Goal: Transaction & Acquisition: Purchase product/service

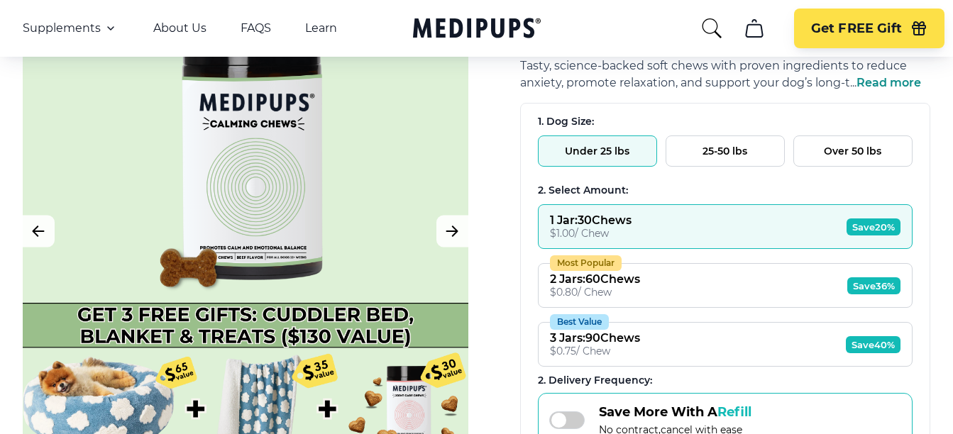
scroll to position [142, 0]
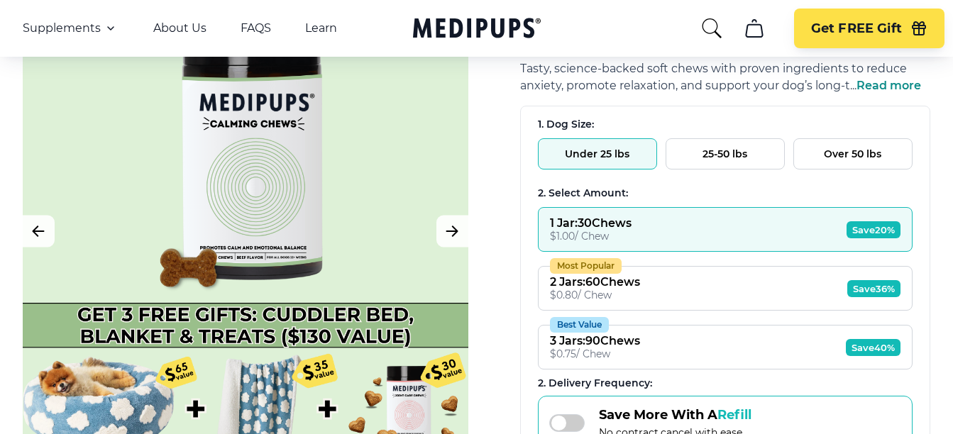
click at [704, 160] on button "25-50 lbs" at bounding box center [724, 153] width 119 height 31
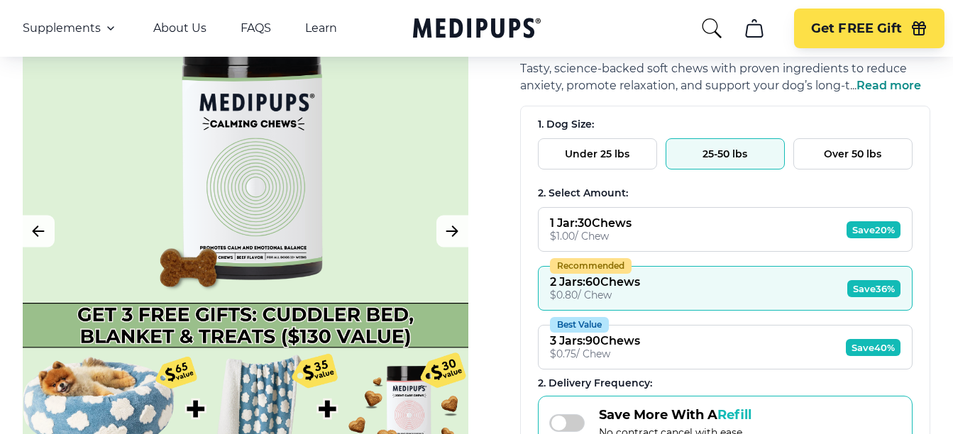
click at [862, 284] on span "Save 36%" at bounding box center [873, 288] width 53 height 17
click at [673, 286] on button "Recommended 2 Jars : 60 Chews $ 0.80 / Chew Save 36%" at bounding box center [725, 288] width 375 height 45
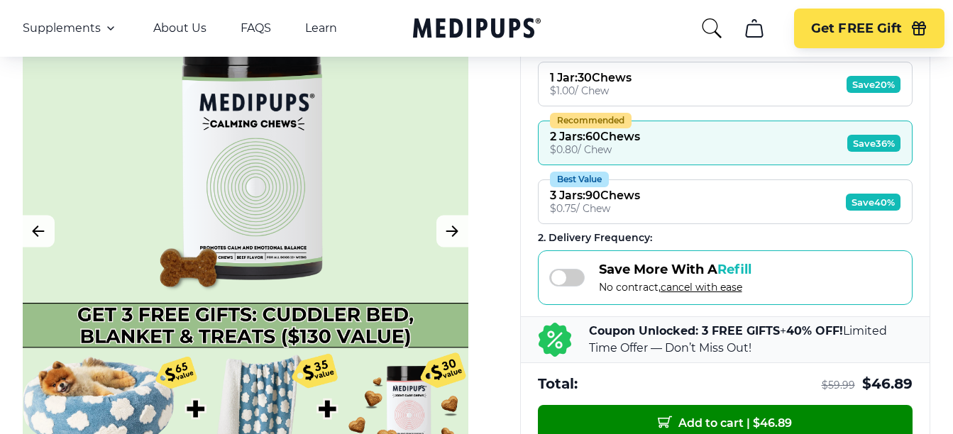
scroll to position [355, 0]
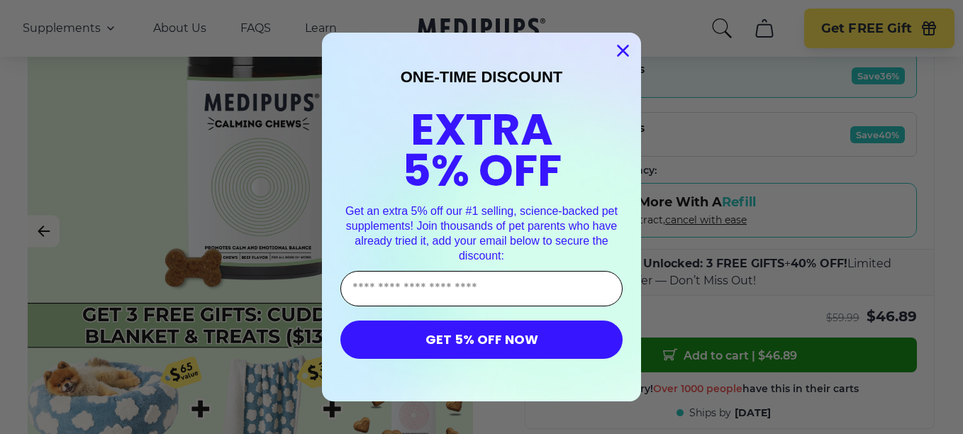
click at [360, 287] on input "Enter Your Email Address" at bounding box center [482, 288] width 282 height 35
type input "**********"
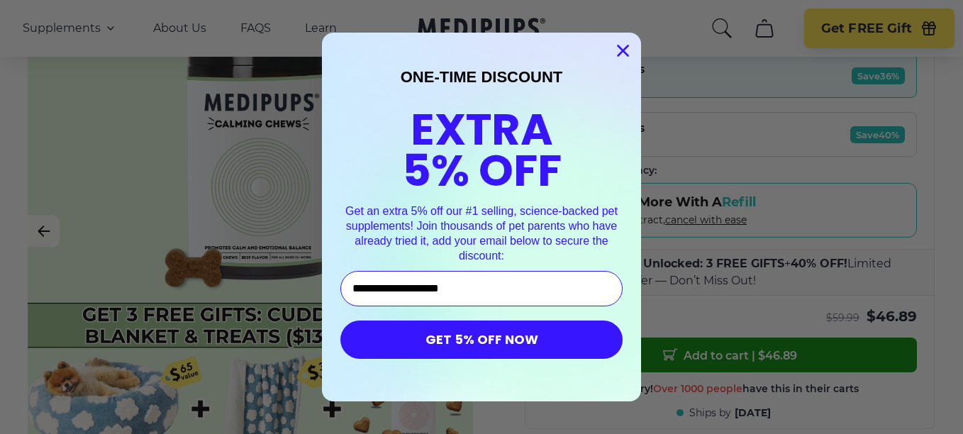
click at [456, 349] on button "GET 5% OFF NOW" at bounding box center [482, 340] width 282 height 38
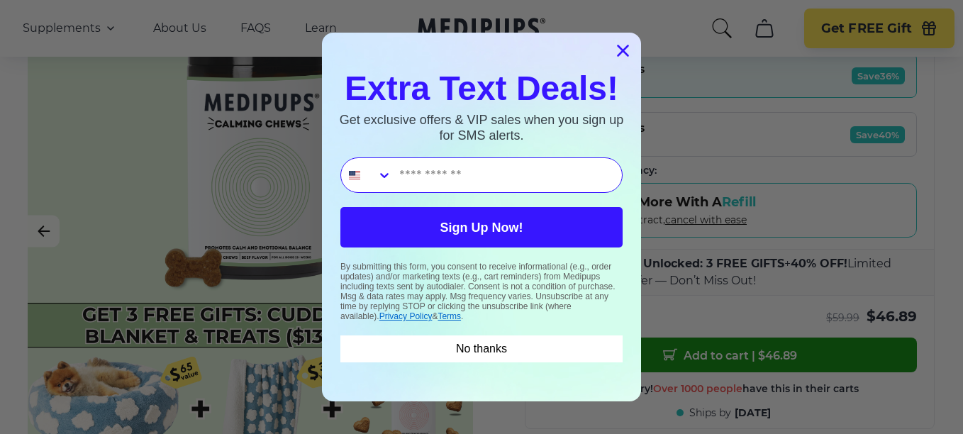
click at [619, 46] on icon "Close dialog" at bounding box center [624, 51] width 10 height 10
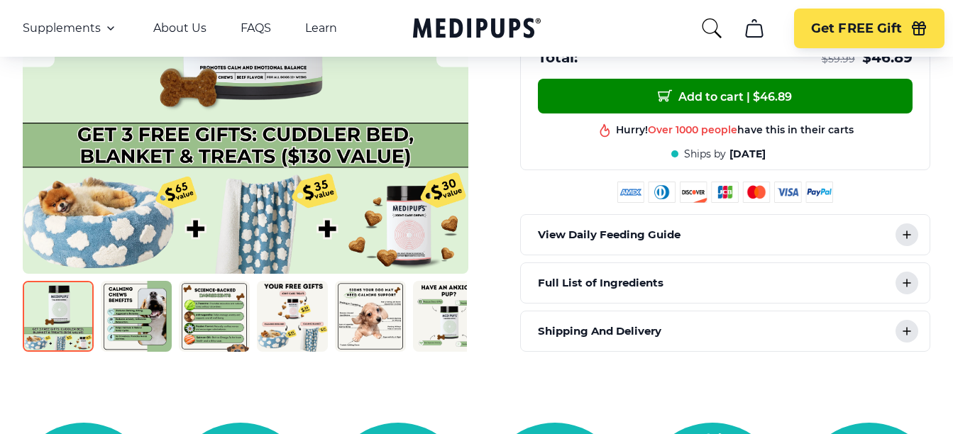
scroll to position [638, 0]
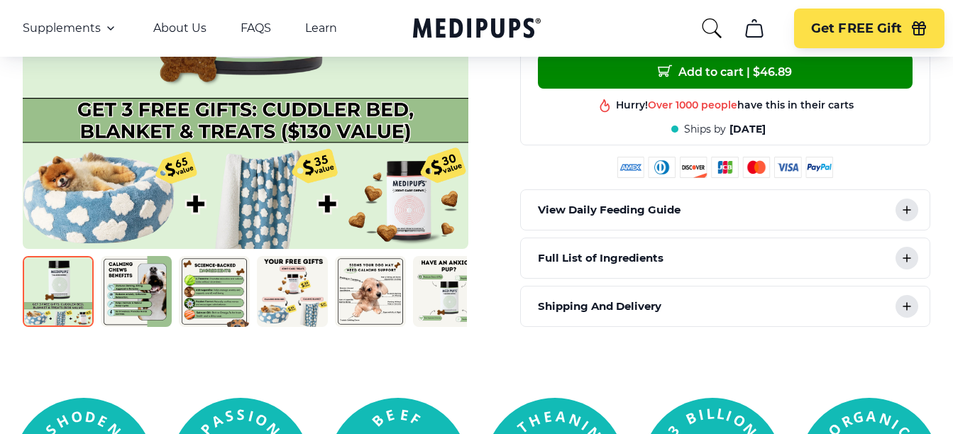
click at [892, 206] on div "View Daily Feeding Guide" at bounding box center [725, 210] width 409 height 40
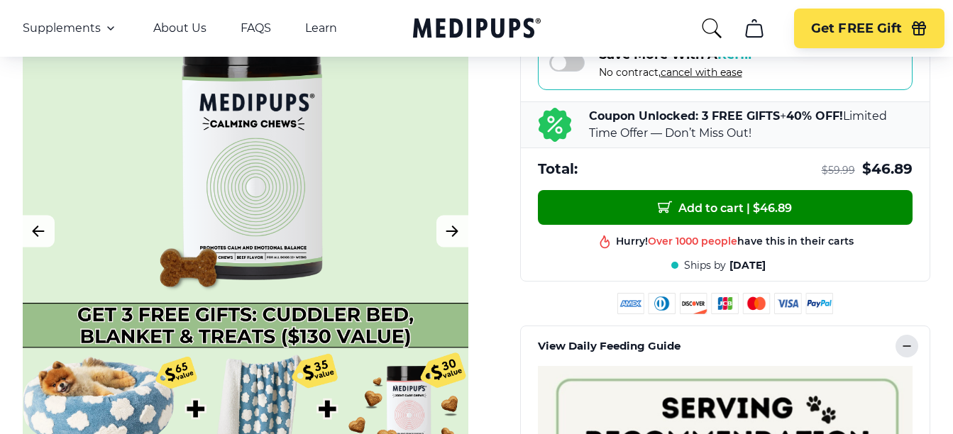
scroll to position [497, 0]
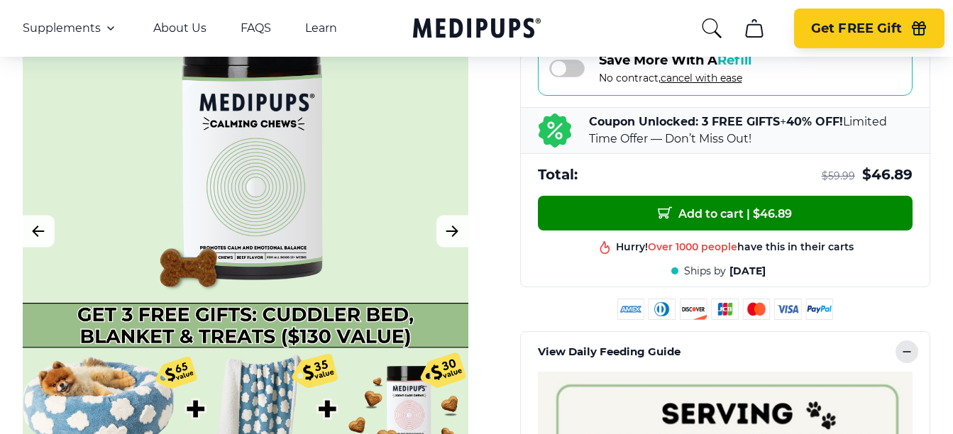
click at [830, 33] on span "Get FREE Gift" at bounding box center [856, 29] width 91 height 16
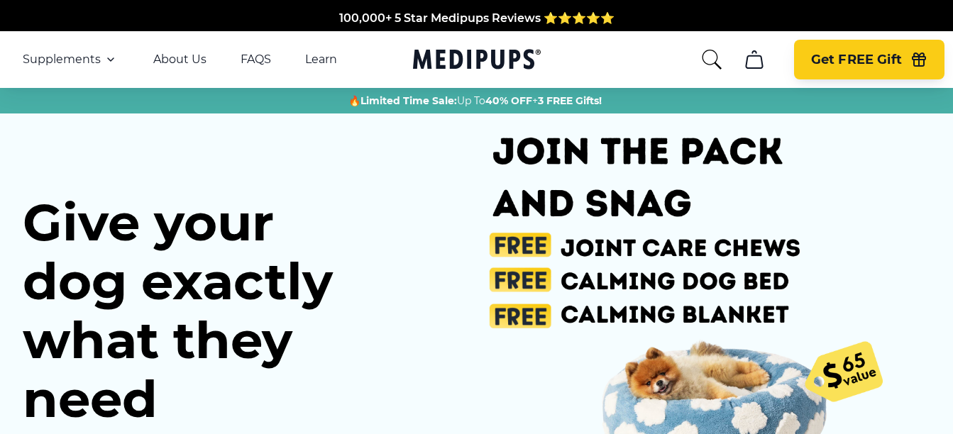
scroll to position [0, 148]
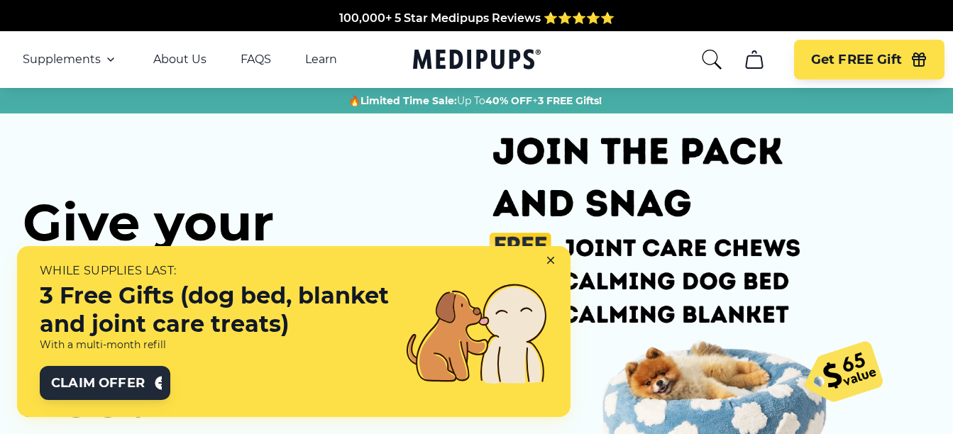
click at [127, 388] on span "Claim Offer" at bounding box center [98, 383] width 94 height 17
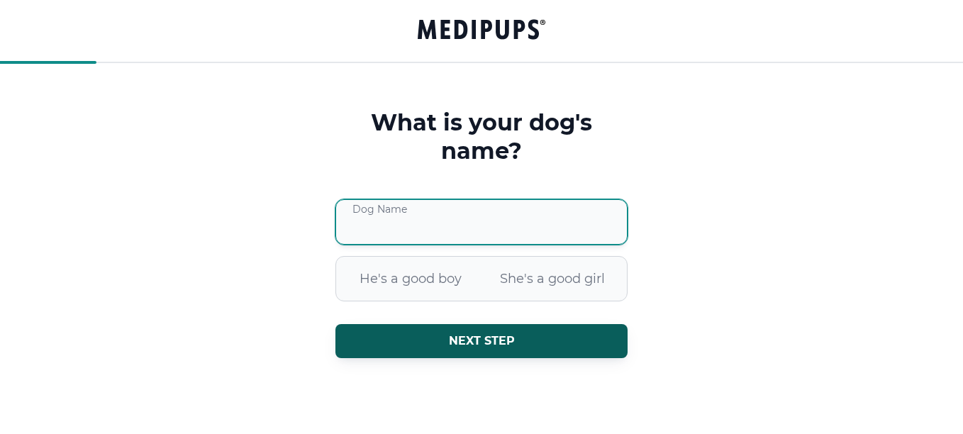
click at [351, 227] on input "Dog Name" at bounding box center [482, 221] width 292 height 45
type input "*****"
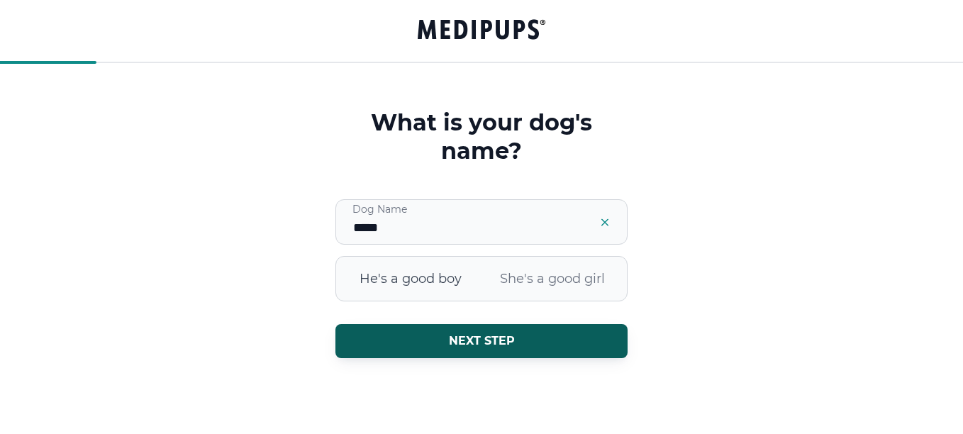
click at [384, 269] on span "He's a good boy" at bounding box center [411, 278] width 142 height 37
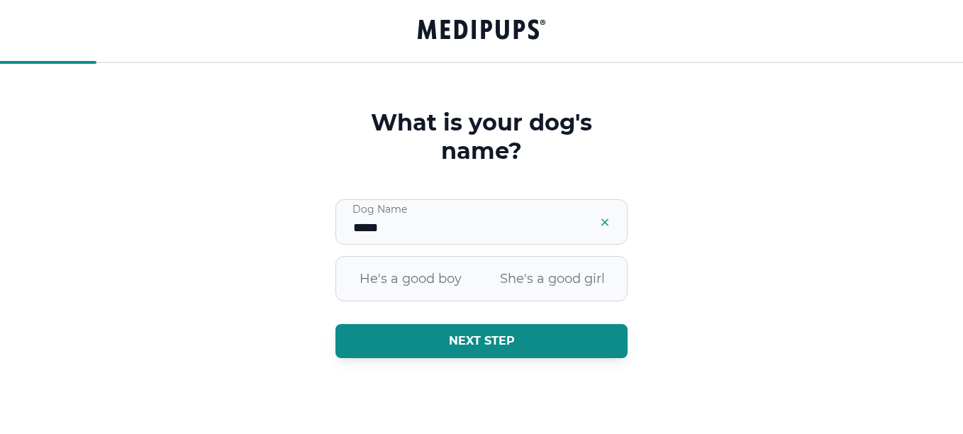
drag, startPoint x: 395, startPoint y: 344, endPoint x: 399, endPoint y: 334, distance: 10.8
click at [399, 334] on button "Next step" at bounding box center [482, 341] width 292 height 34
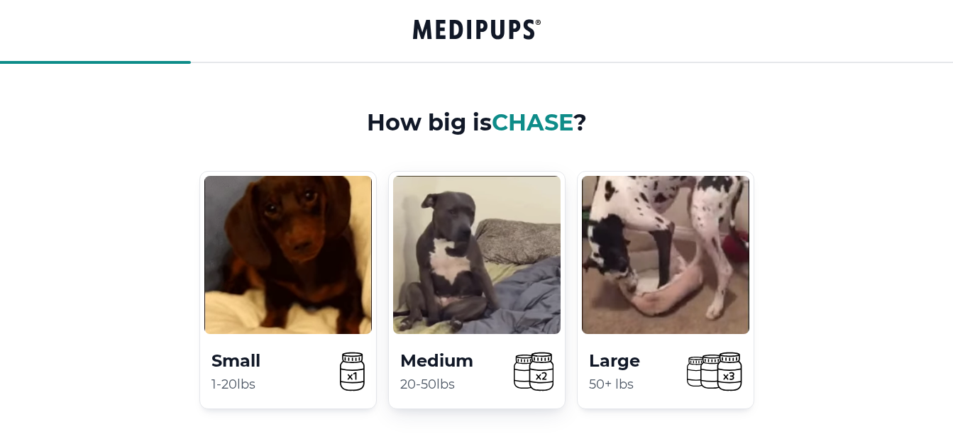
click at [541, 272] on video at bounding box center [476, 255] width 167 height 158
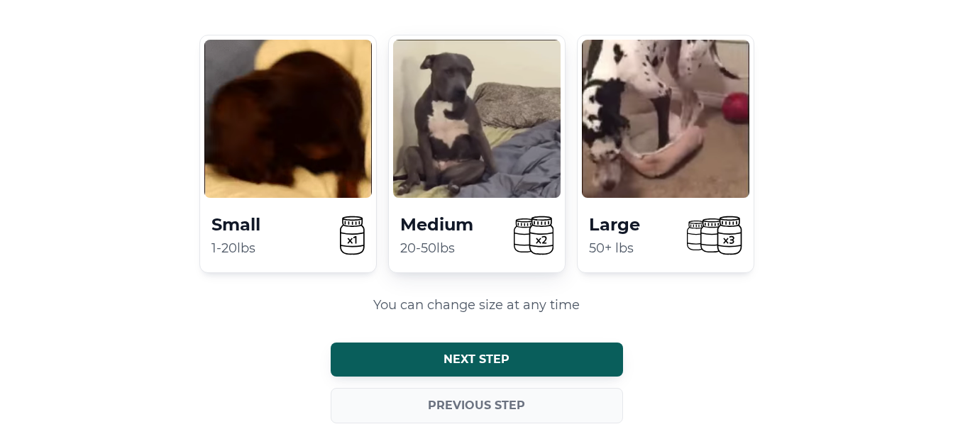
scroll to position [142, 0]
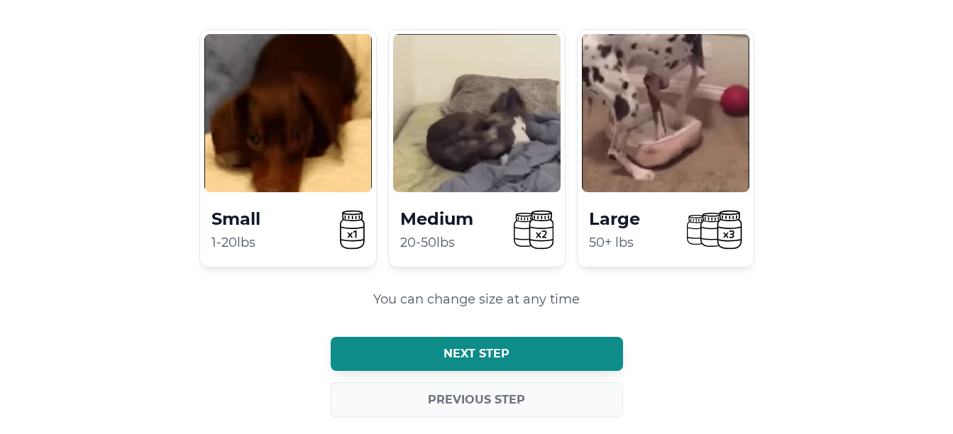
click at [511, 350] on button "Next step" at bounding box center [477, 354] width 292 height 34
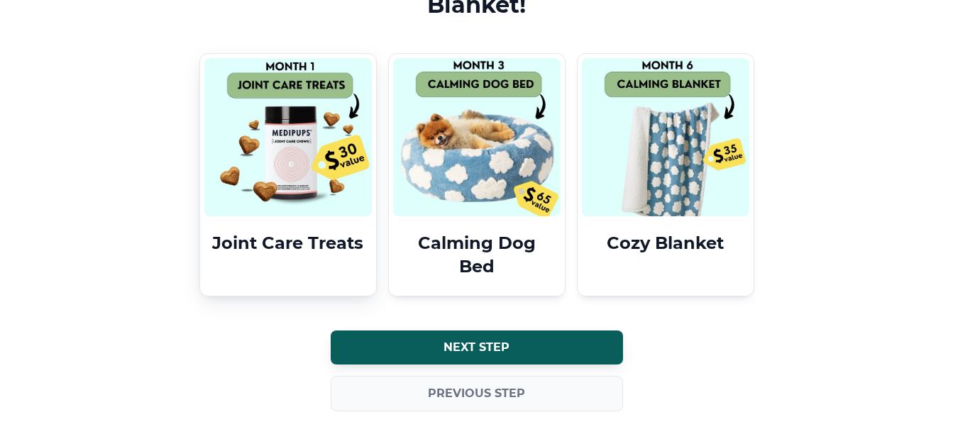
scroll to position [192, 0]
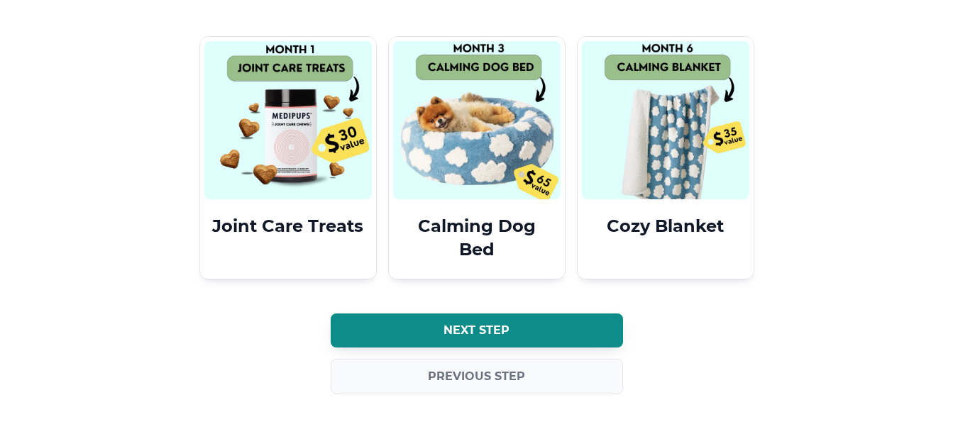
click at [488, 323] on button "Next step" at bounding box center [477, 331] width 292 height 34
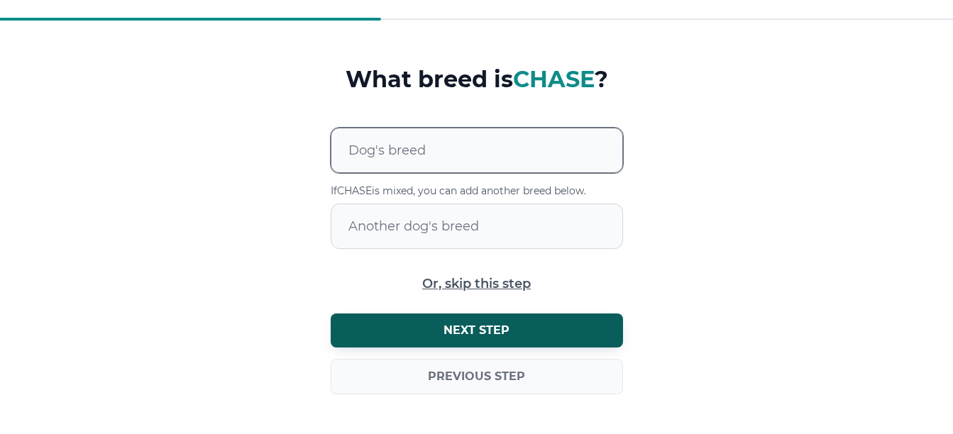
click at [382, 150] on div at bounding box center [485, 150] width 274 height 44
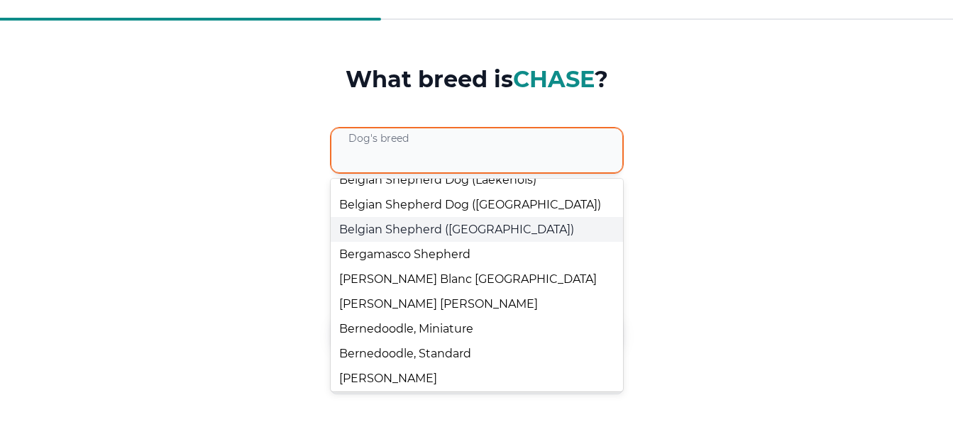
scroll to position [1561, 0]
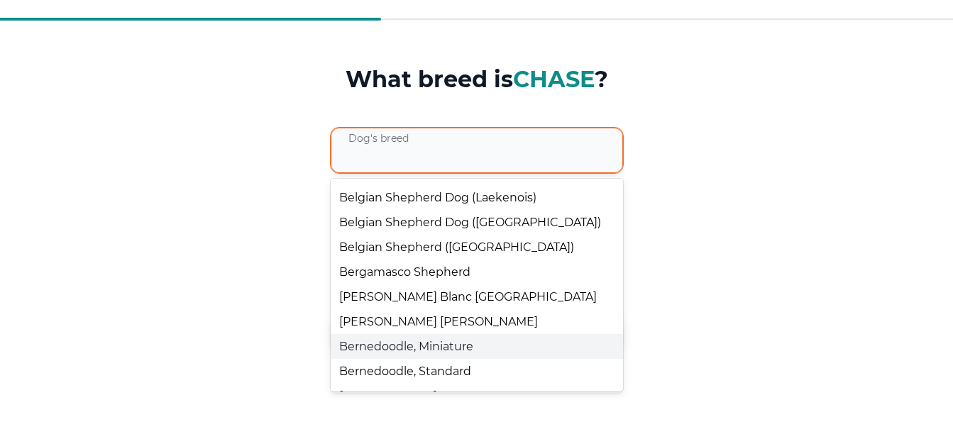
click at [375, 348] on div "Bernedoodle, Miniature" at bounding box center [477, 346] width 292 height 25
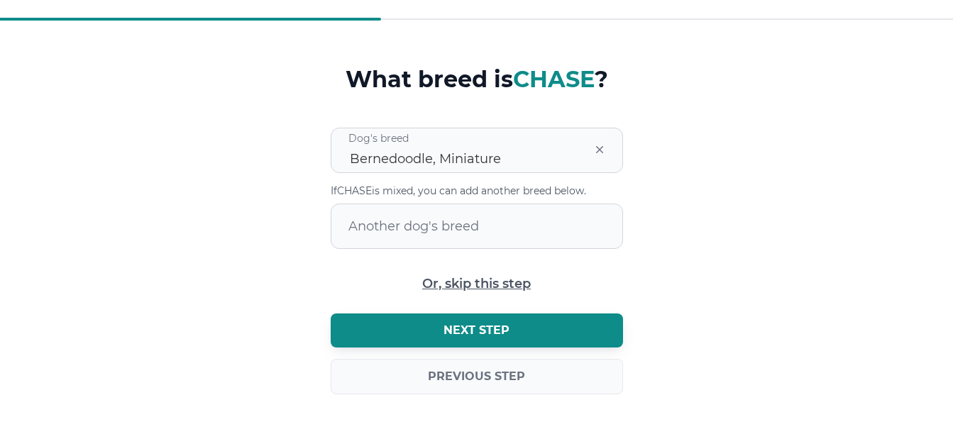
click at [426, 333] on button "Next step" at bounding box center [477, 331] width 292 height 34
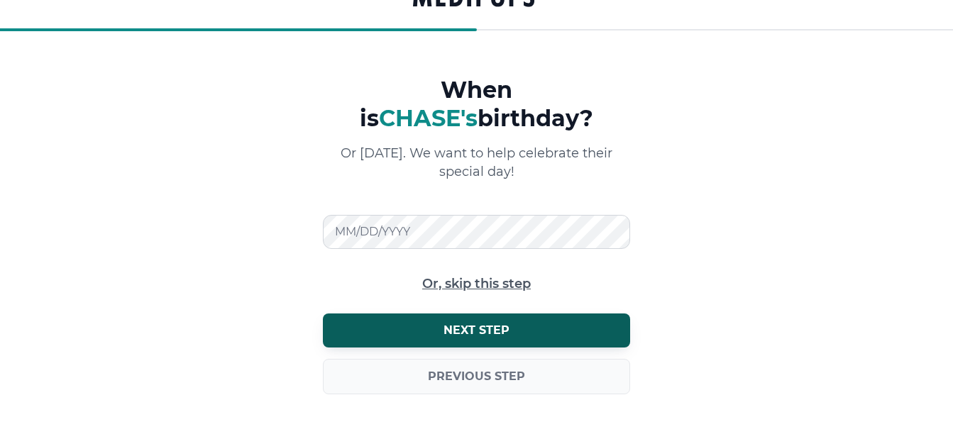
scroll to position [33, 0]
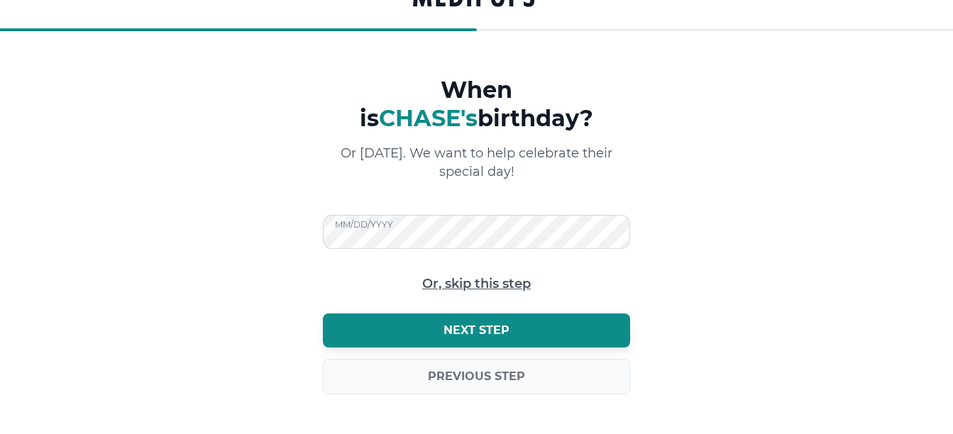
click at [485, 325] on span "Next step" at bounding box center [476, 330] width 66 height 14
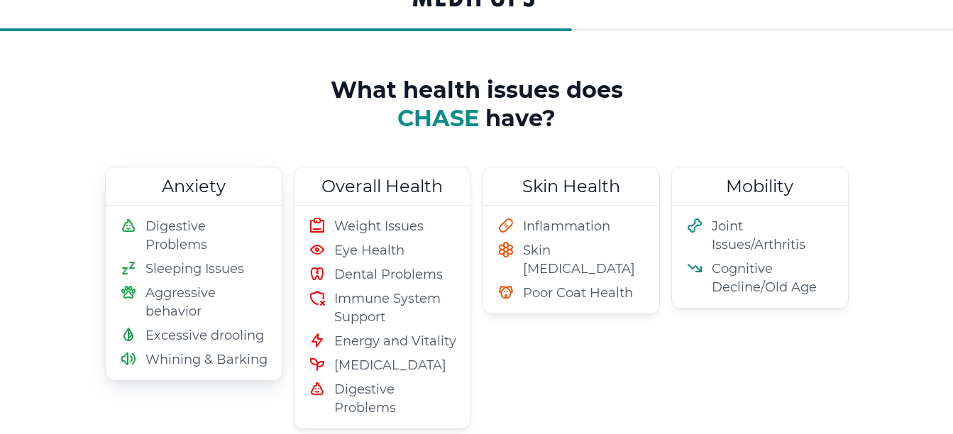
click at [162, 360] on span "Whining & Barking" at bounding box center [206, 359] width 122 height 18
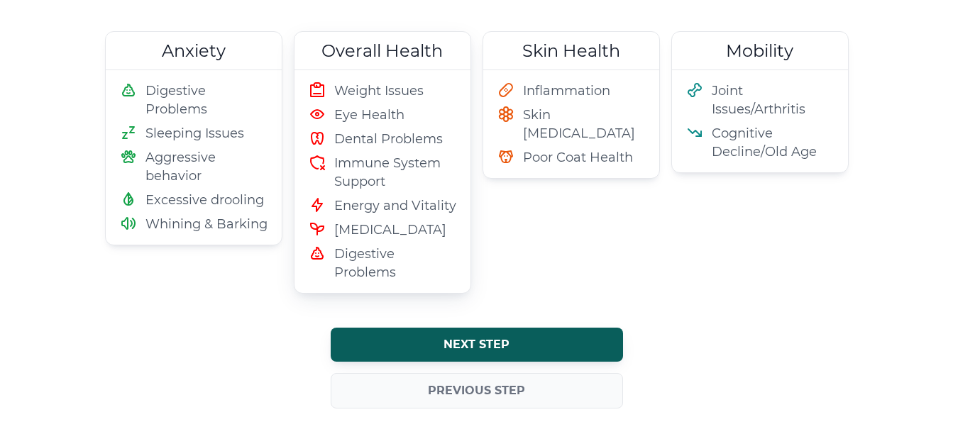
scroll to position [182, 0]
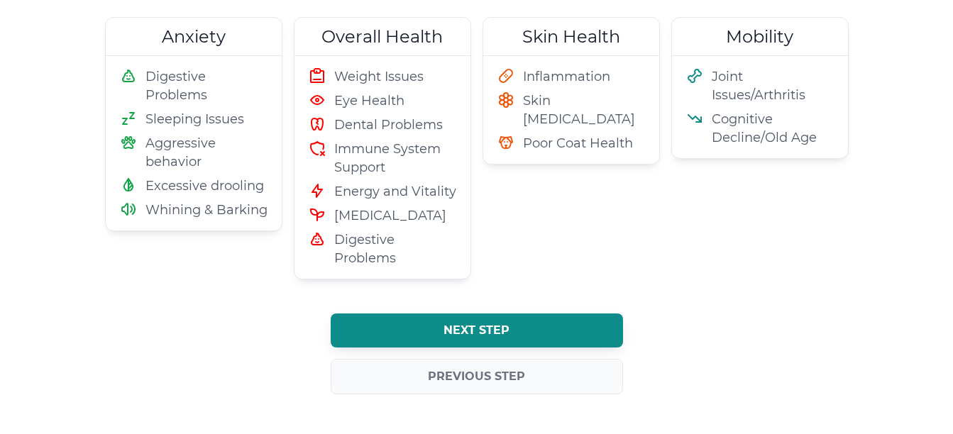
click at [480, 331] on span "Next step" at bounding box center [476, 330] width 66 height 14
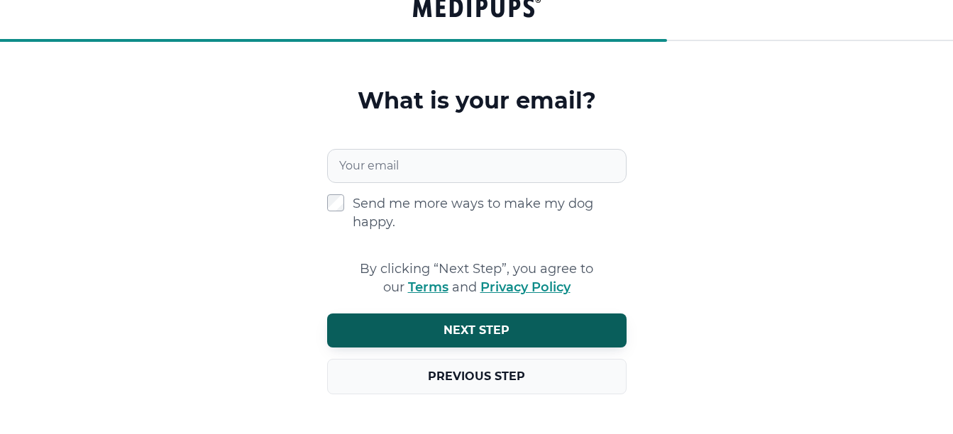
click at [458, 368] on button "Previous step" at bounding box center [476, 376] width 299 height 35
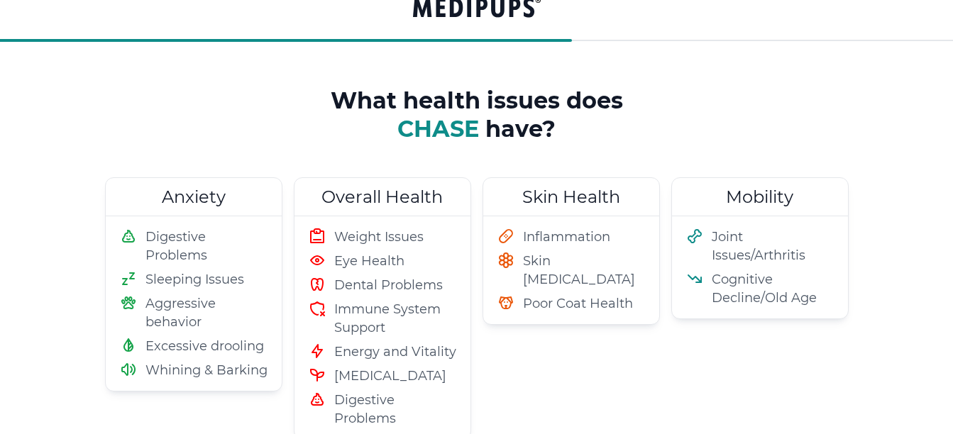
click at [472, 279] on div "Anxiety Digestive Problems Sleeping Issues Aggressive behavior Excessive drooli…" at bounding box center [476, 308] width 743 height 262
click at [432, 221] on div "Weight Issues Eye Health Dental Problems Immune System Support Energy and Vital…" at bounding box center [382, 327] width 176 height 223
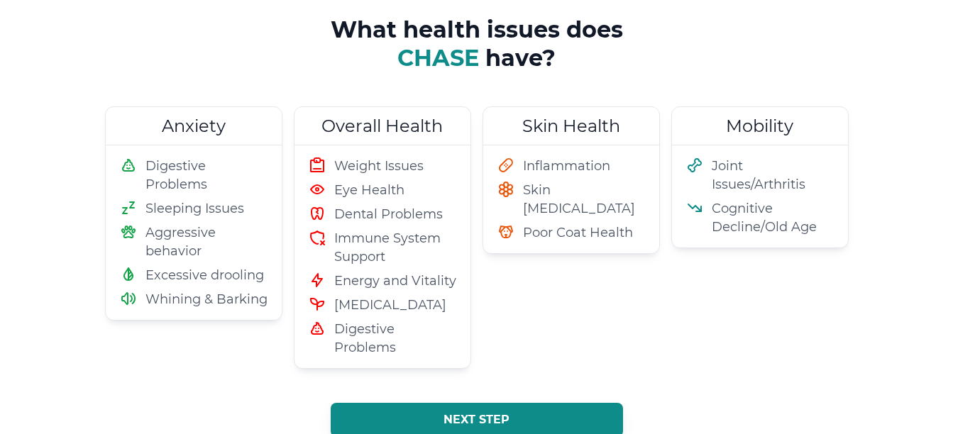
click at [425, 420] on button "Next step" at bounding box center [477, 420] width 292 height 34
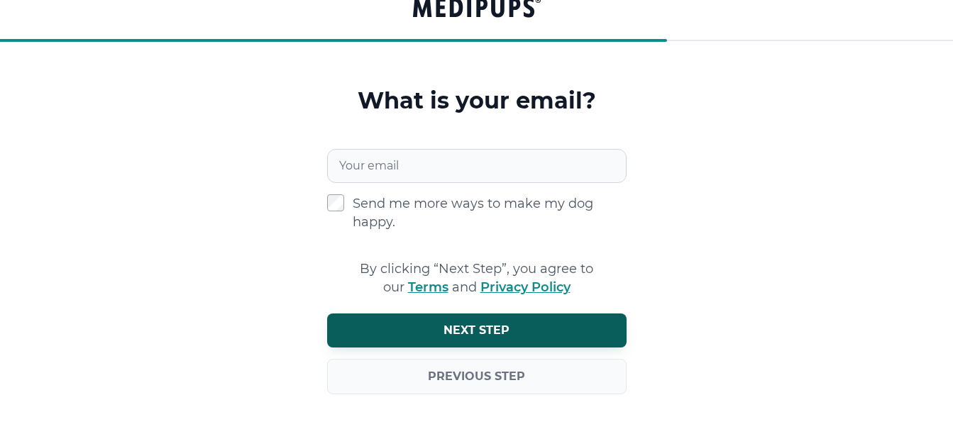
scroll to position [22, 0]
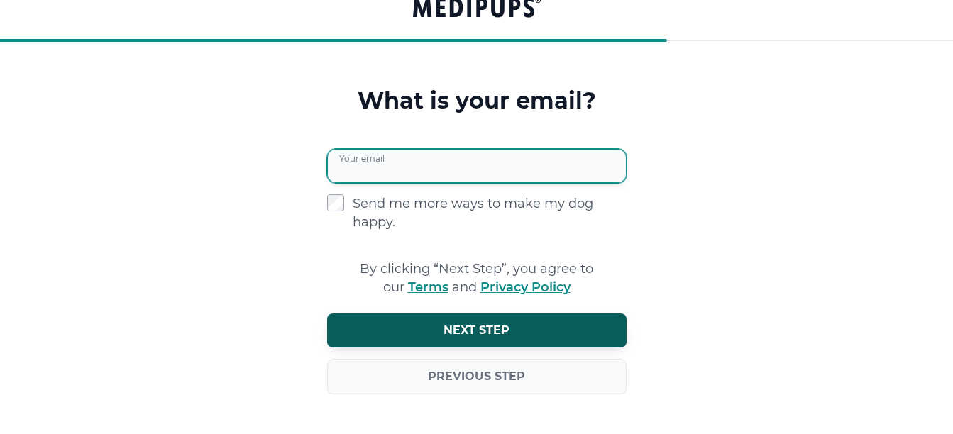
click at [337, 157] on input "Your email" at bounding box center [476, 166] width 299 height 34
type input "**********"
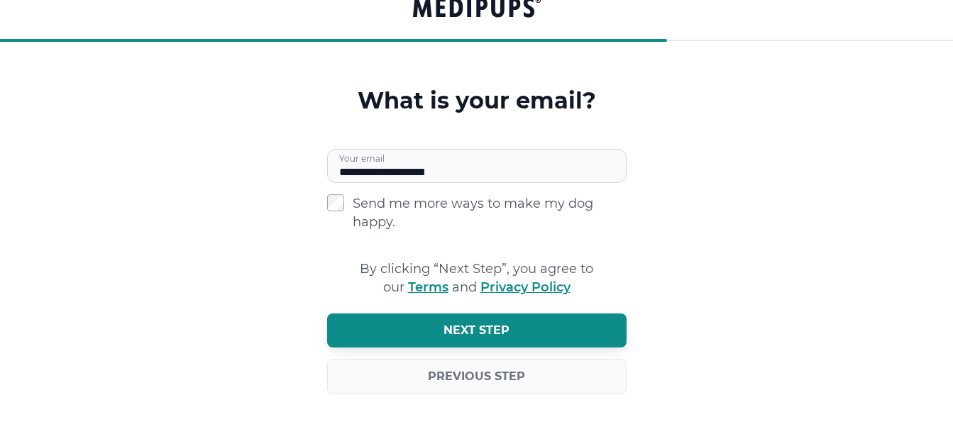
click at [463, 339] on button "Next step" at bounding box center [476, 331] width 299 height 34
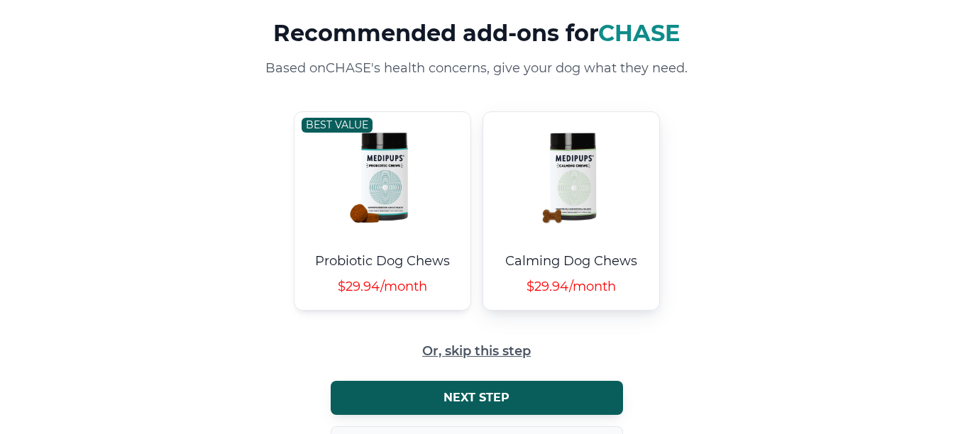
scroll to position [157, 0]
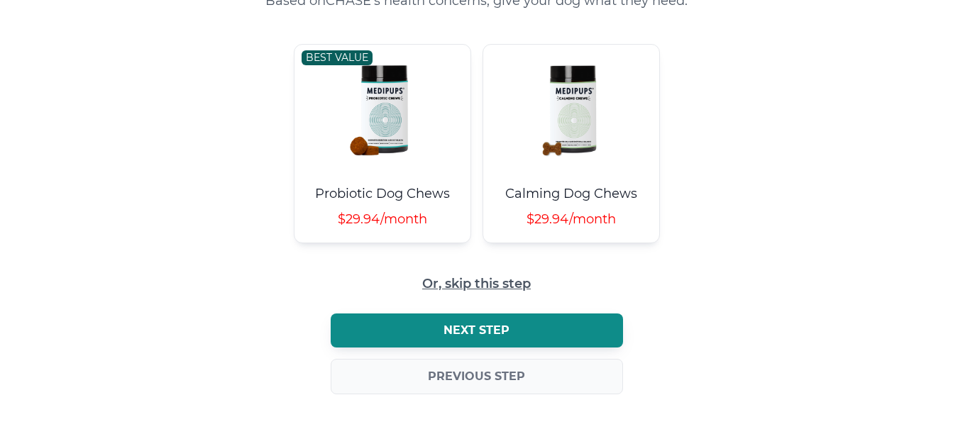
click at [418, 337] on button "Next step" at bounding box center [477, 331] width 292 height 34
